Goal: Information Seeking & Learning: Learn about a topic

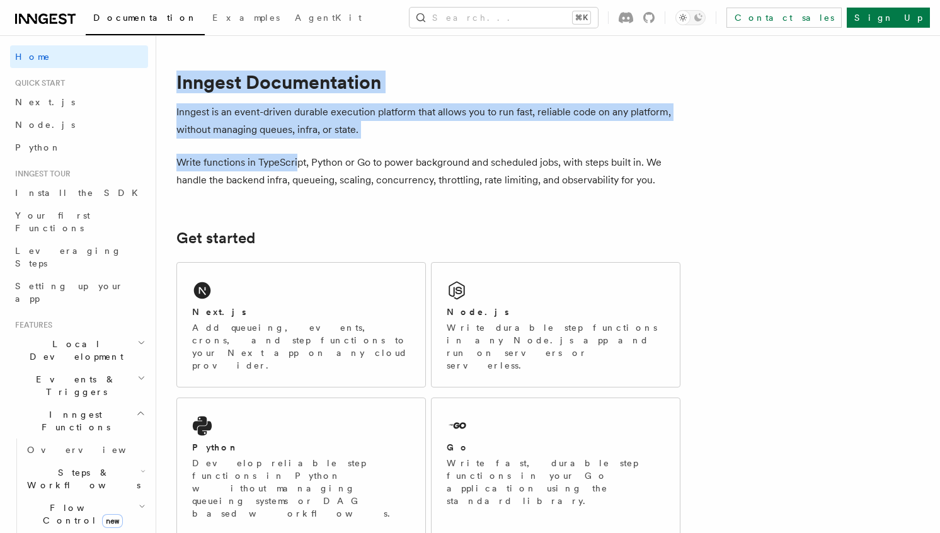
drag, startPoint x: 289, startPoint y: 66, endPoint x: 290, endPoint y: 192, distance: 126.0
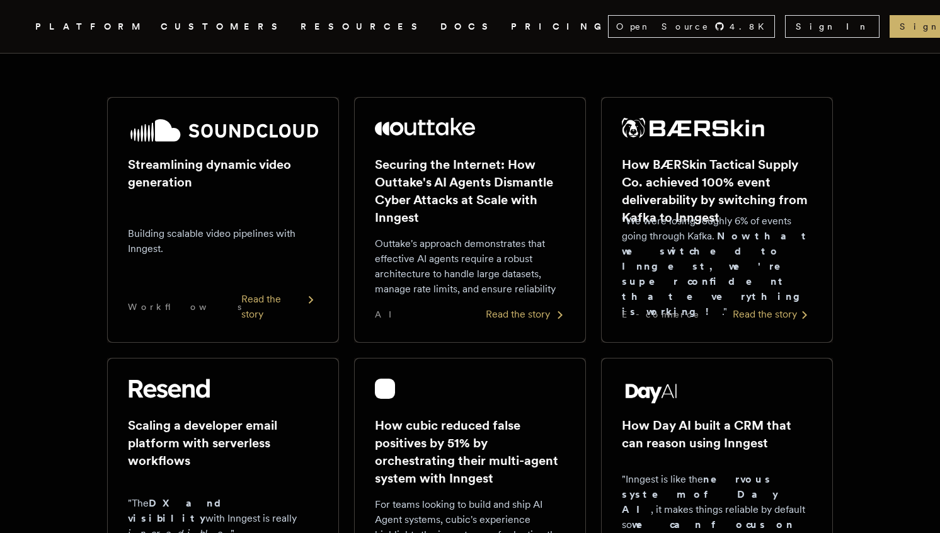
scroll to position [189, 0]
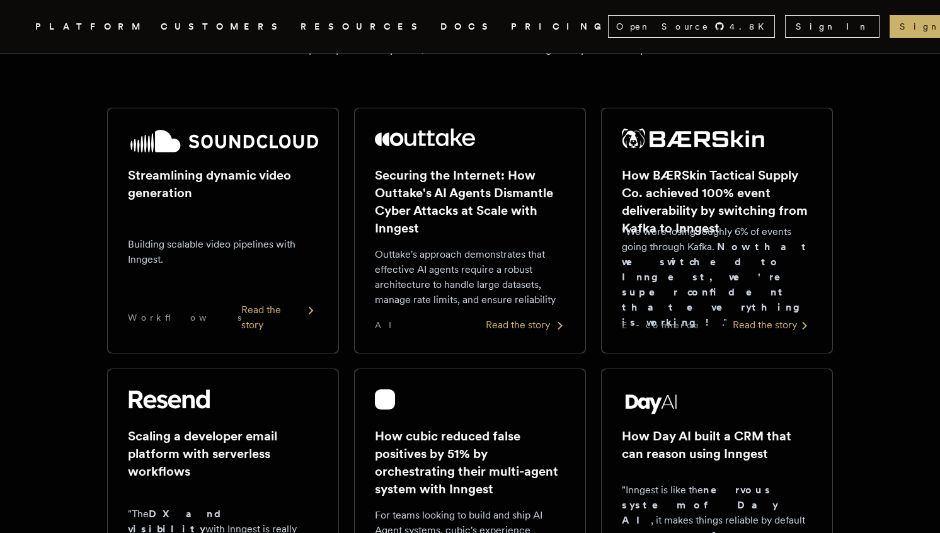
click at [520, 321] on div "Read the story" at bounding box center [525, 325] width 79 height 15
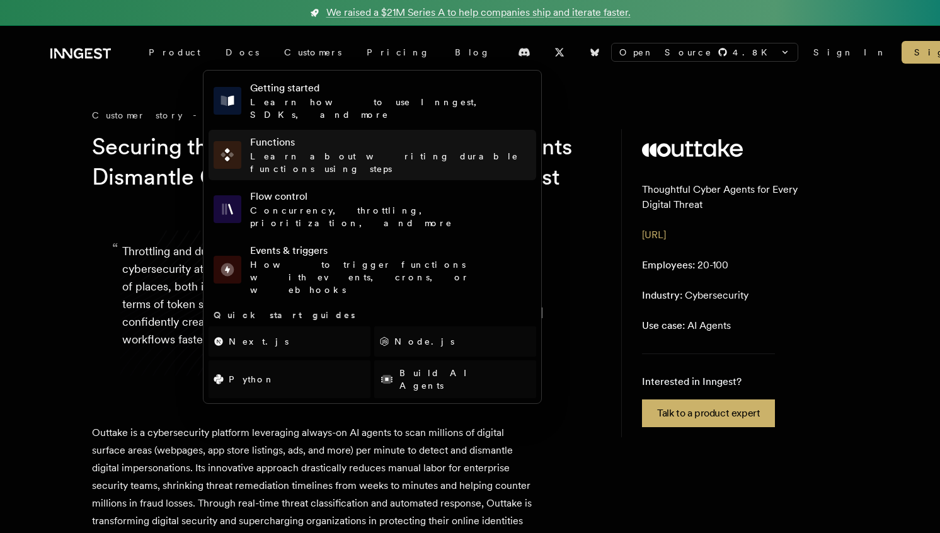
click at [265, 135] on h4 "Functions" at bounding box center [390, 142] width 281 height 15
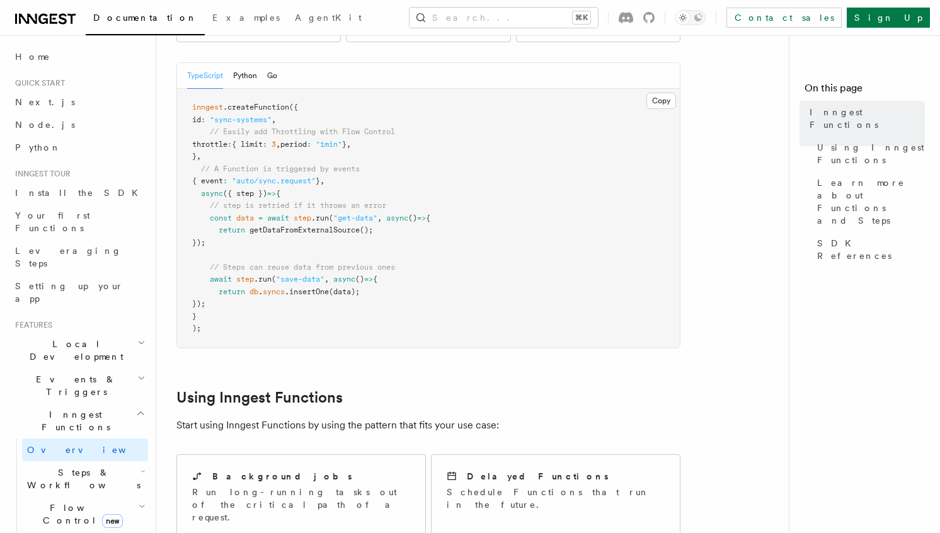
scroll to position [323, 0]
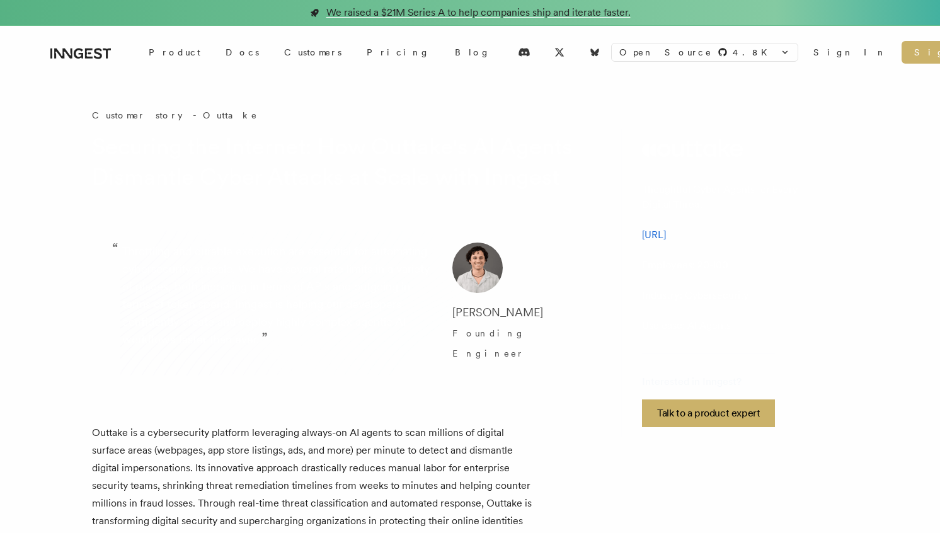
click at [461, 15] on span "We raised a $21M Series A to help companies ship and iterate faster." at bounding box center [478, 12] width 304 height 15
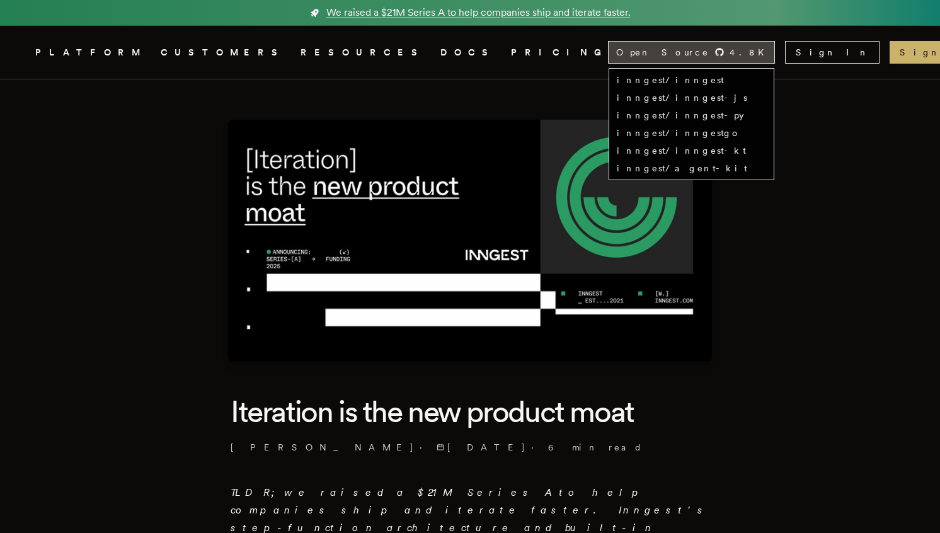
click at [710, 60] on div "Open Source 4.8 K" at bounding box center [692, 52] width 166 height 21
click at [710, 81] on link "inngest/inngest" at bounding box center [670, 80] width 107 height 10
